Goal: Transaction & Acquisition: Book appointment/travel/reservation

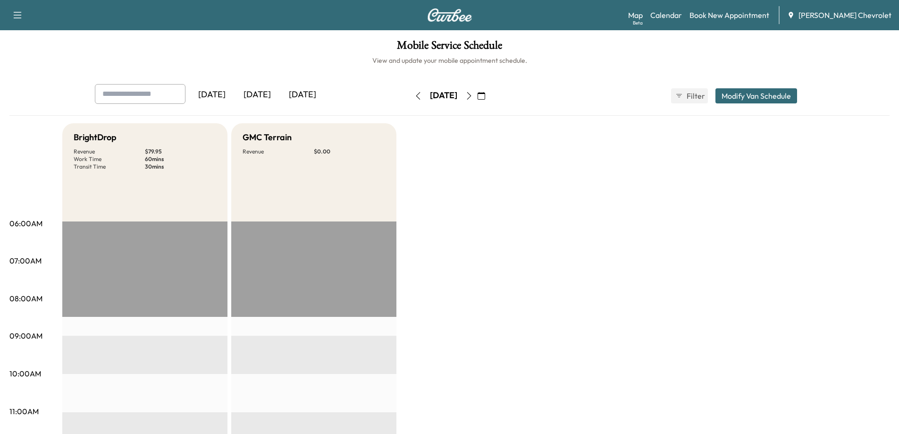
scroll to position [189, 0]
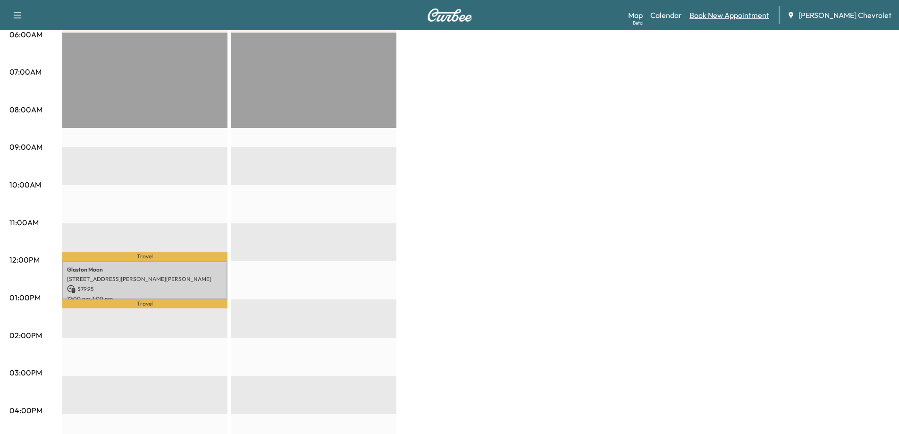
click at [739, 18] on link "Book New Appointment" at bounding box center [729, 14] width 80 height 11
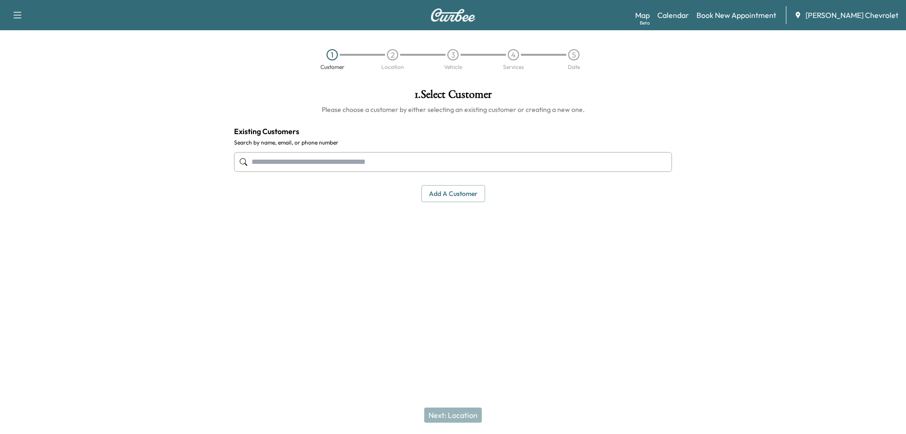
click at [386, 165] on input "text" at bounding box center [453, 162] width 438 height 20
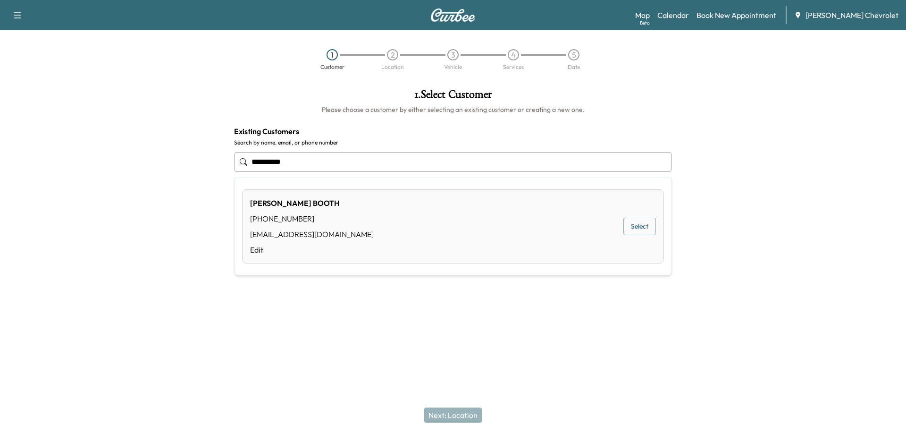
click at [644, 226] on button "Select" at bounding box center [639, 226] width 33 height 17
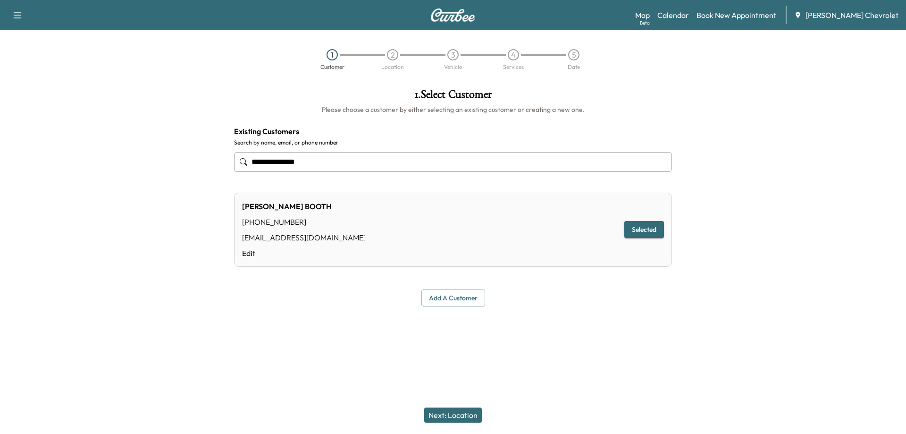
type input "**********"
click at [452, 414] on button "Next: Location" at bounding box center [453, 414] width 58 height 15
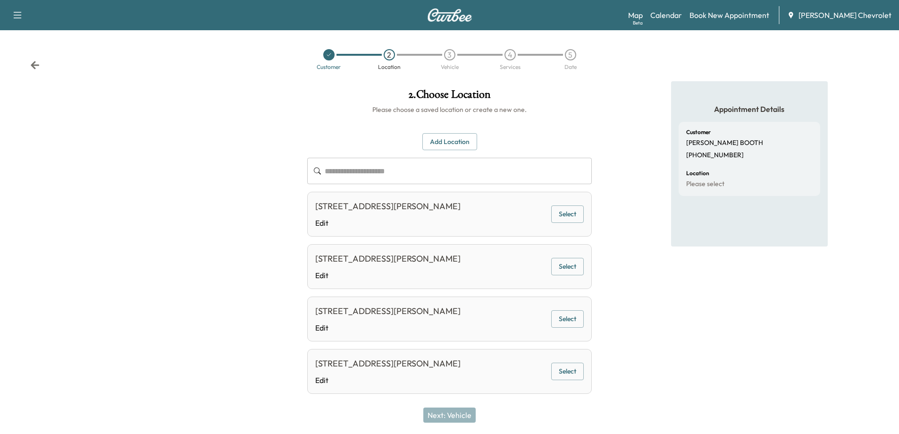
click at [444, 142] on button "Add Location" at bounding box center [449, 141] width 55 height 17
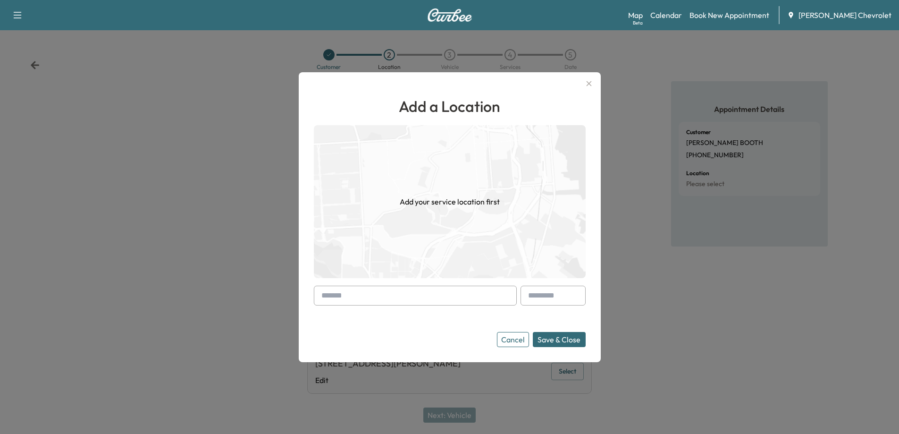
click at [426, 292] on input "text" at bounding box center [415, 295] width 203 height 20
drag, startPoint x: 364, startPoint y: 301, endPoint x: 357, endPoint y: 297, distance: 8.3
click at [357, 297] on input "**********" at bounding box center [415, 295] width 203 height 20
click at [368, 297] on input "**********" at bounding box center [415, 295] width 203 height 20
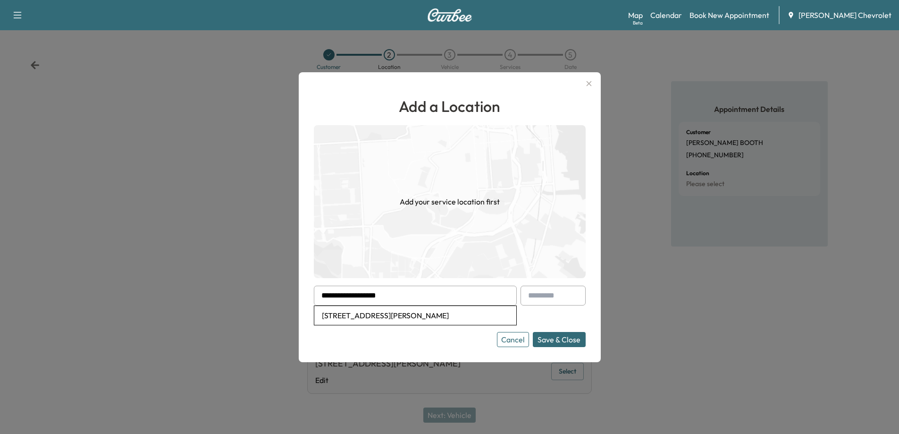
click at [413, 290] on input "**********" at bounding box center [415, 295] width 203 height 20
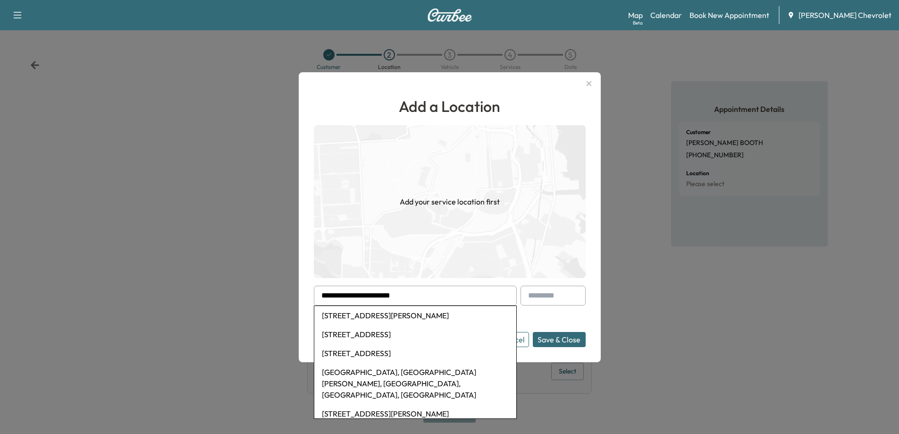
click at [432, 317] on li "[STREET_ADDRESS][PERSON_NAME]" at bounding box center [415, 315] width 202 height 19
type input "**********"
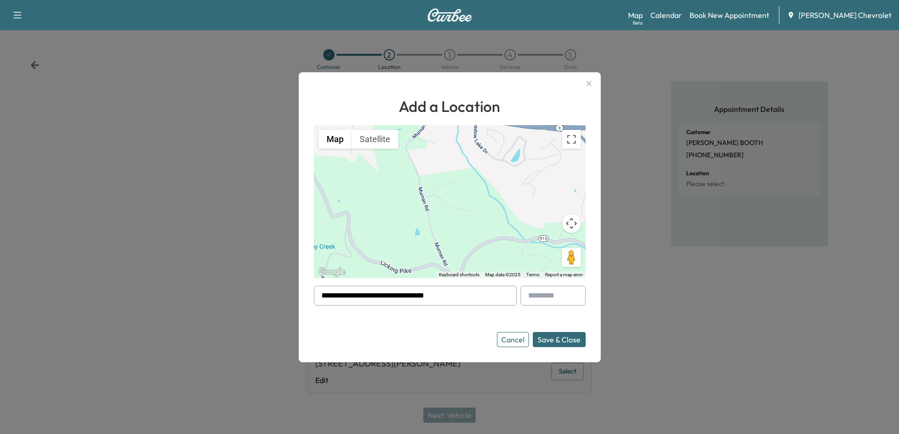
click at [558, 337] on button "Save & Close" at bounding box center [559, 339] width 53 height 15
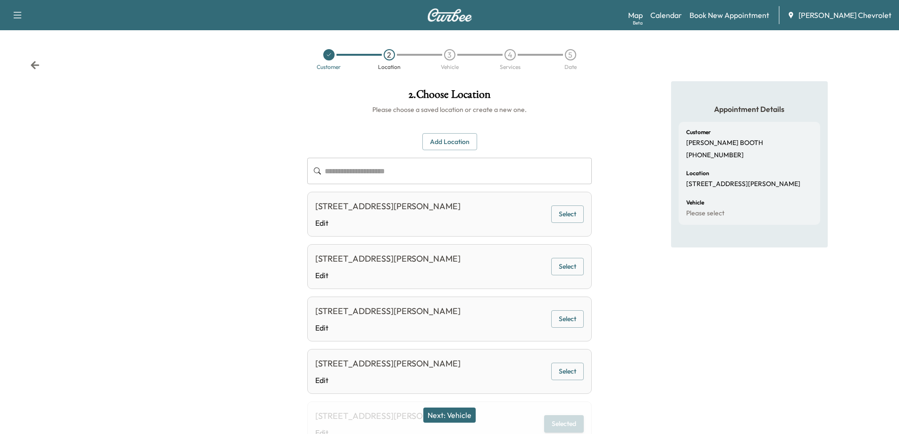
click at [459, 415] on button "Next: Vehicle" at bounding box center [449, 414] width 52 height 15
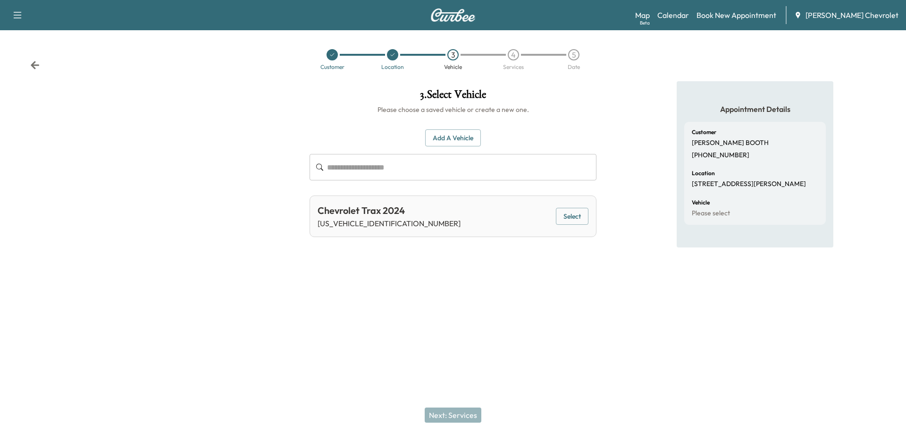
click at [582, 219] on button "Select" at bounding box center [572, 216] width 33 height 17
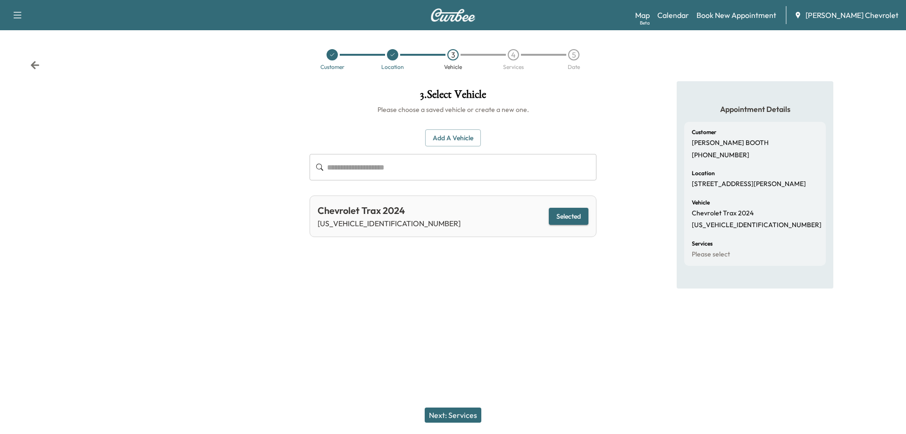
click at [452, 407] on div "Next: Services" at bounding box center [453, 415] width 906 height 38
click at [451, 412] on button "Next: Services" at bounding box center [453, 414] width 57 height 15
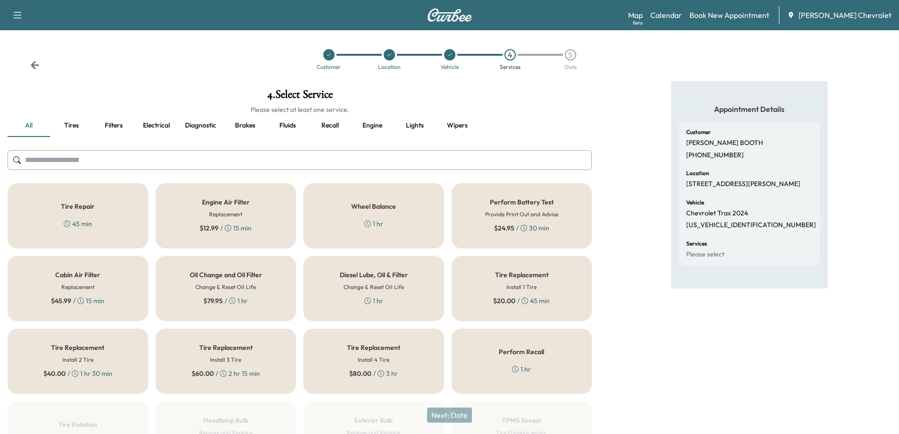
click at [219, 276] on h5 "Oil Change and Oil Filter" at bounding box center [226, 274] width 72 height 7
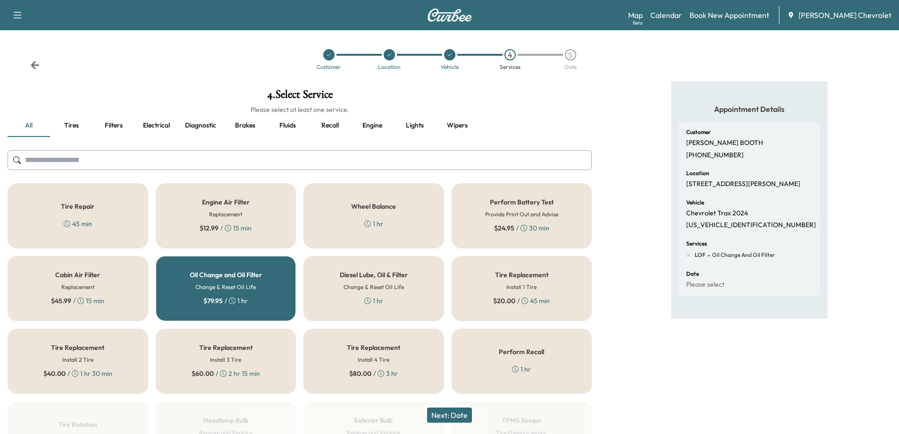
click at [458, 416] on button "Next: Date" at bounding box center [449, 414] width 45 height 15
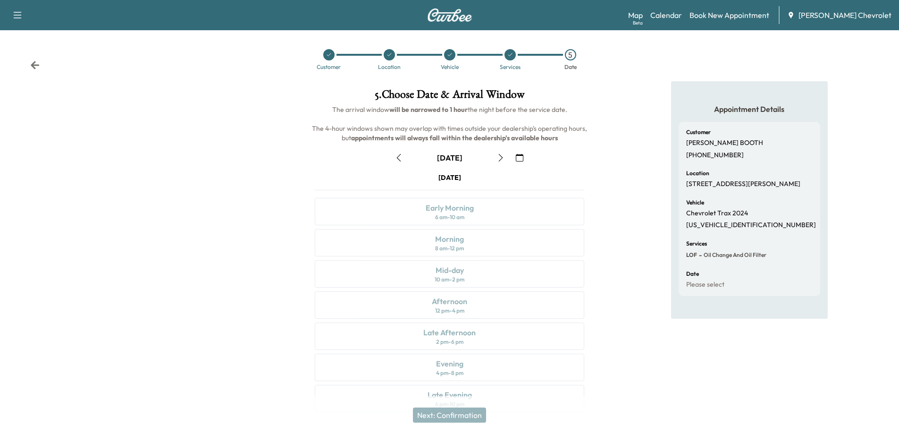
click at [503, 159] on icon "button" at bounding box center [501, 158] width 8 height 8
click at [498, 251] on div "Morning 8 am - 12 pm" at bounding box center [449, 242] width 269 height 27
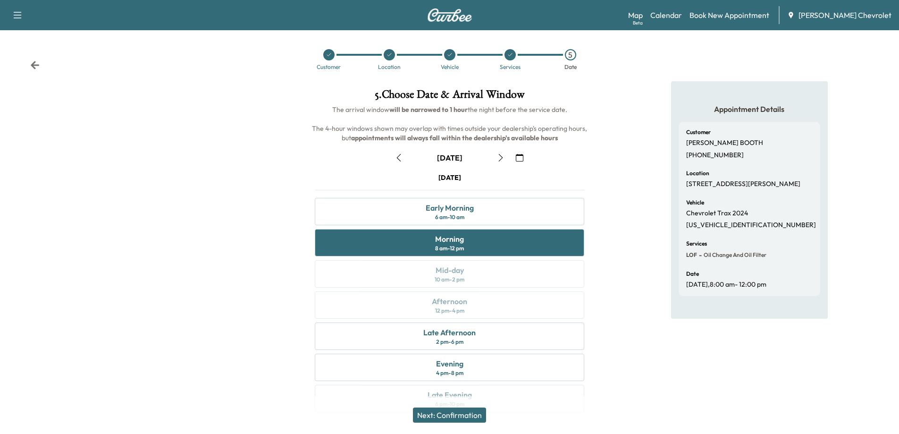
click at [461, 412] on button "Next: Confirmation" at bounding box center [449, 414] width 73 height 15
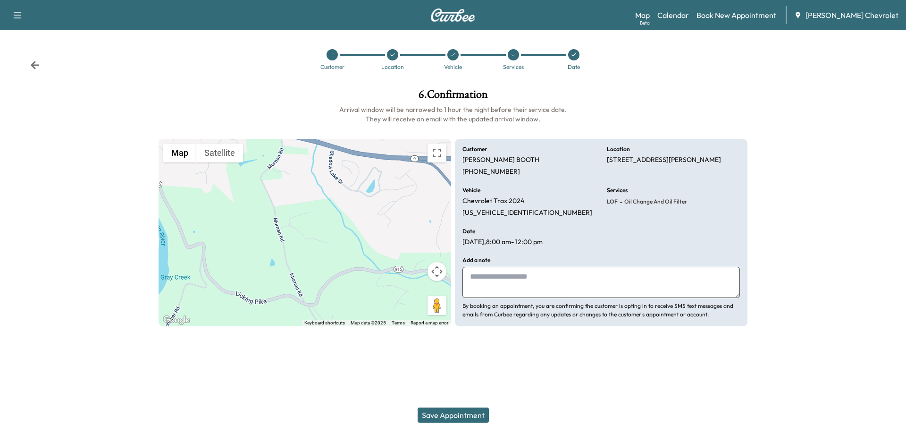
click at [456, 408] on button "Save Appointment" at bounding box center [453, 414] width 71 height 15
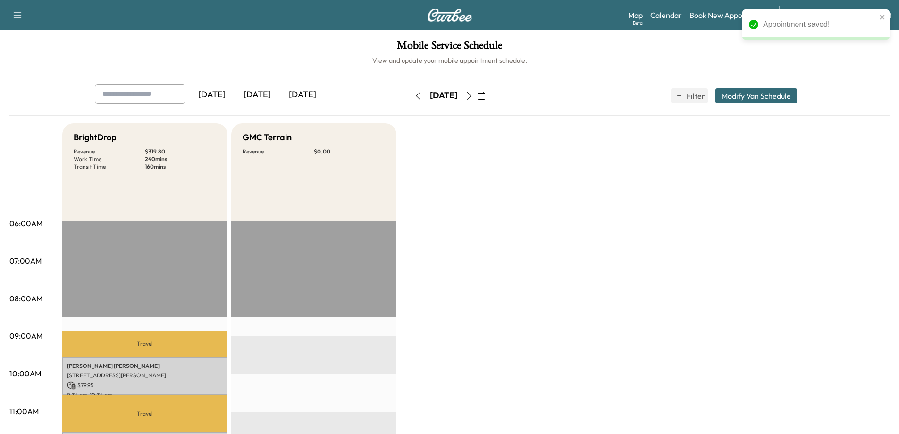
click at [266, 93] on div "[DATE]" at bounding box center [257, 95] width 45 height 22
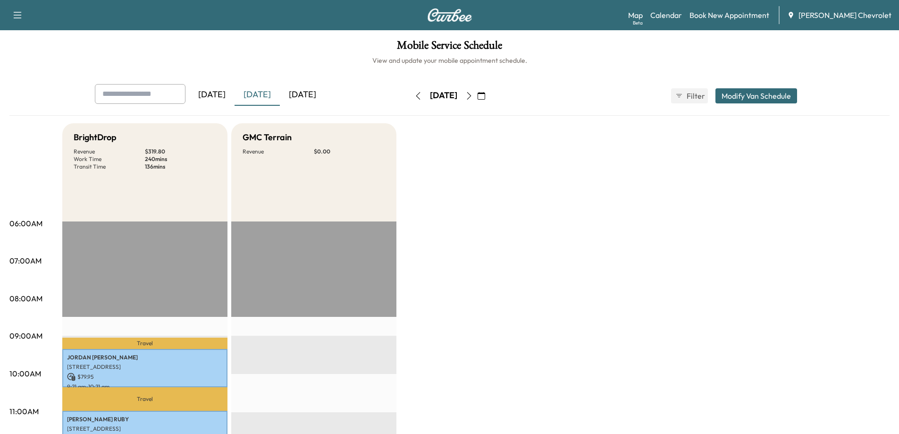
click at [473, 97] on icon "button" at bounding box center [469, 96] width 8 height 8
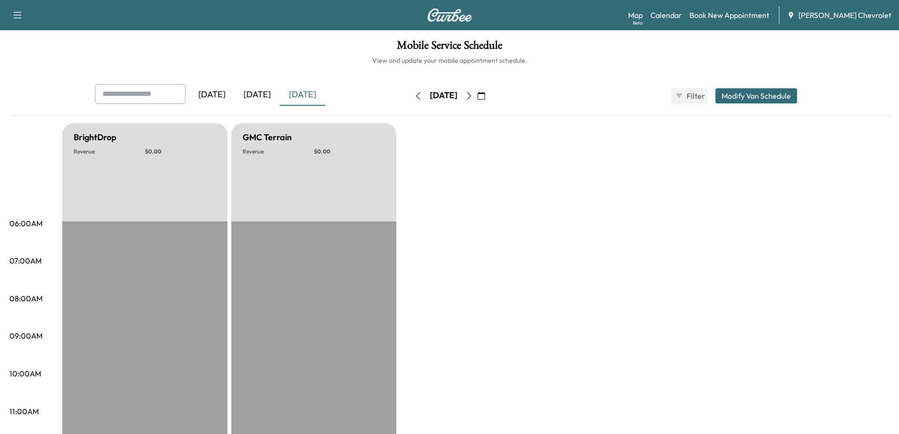
click at [473, 95] on icon "button" at bounding box center [469, 96] width 8 height 8
click at [473, 97] on icon "button" at bounding box center [469, 96] width 8 height 8
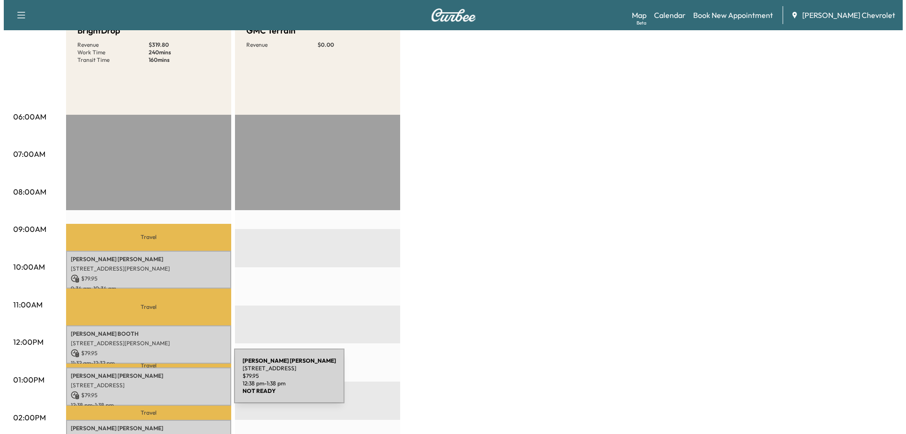
scroll to position [47, 0]
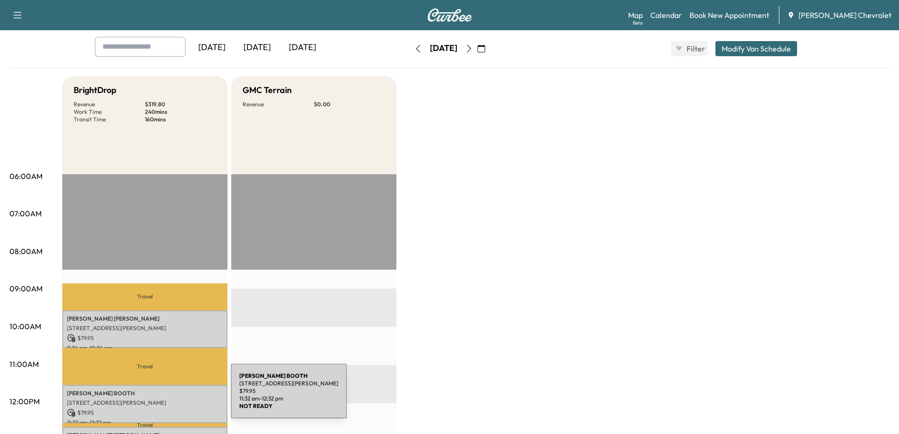
click at [160, 399] on p "[STREET_ADDRESS][PERSON_NAME]" at bounding box center [145, 403] width 156 height 8
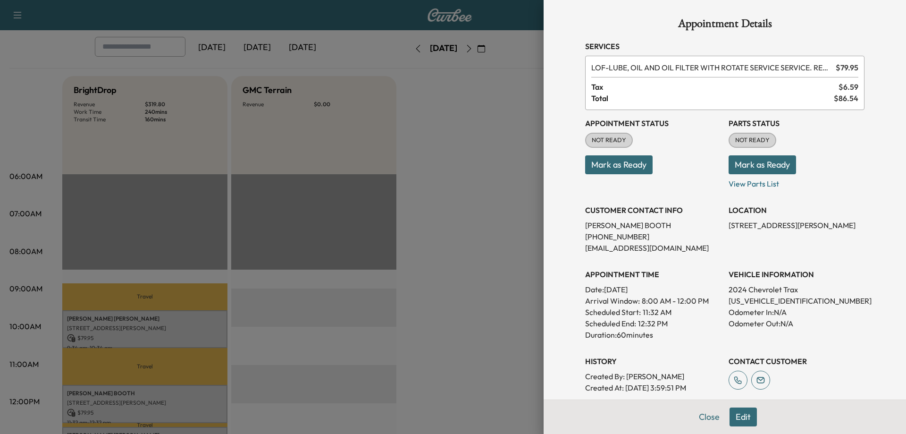
scroll to position [0, 0]
